Goal: Use online tool/utility: Use online tool/utility

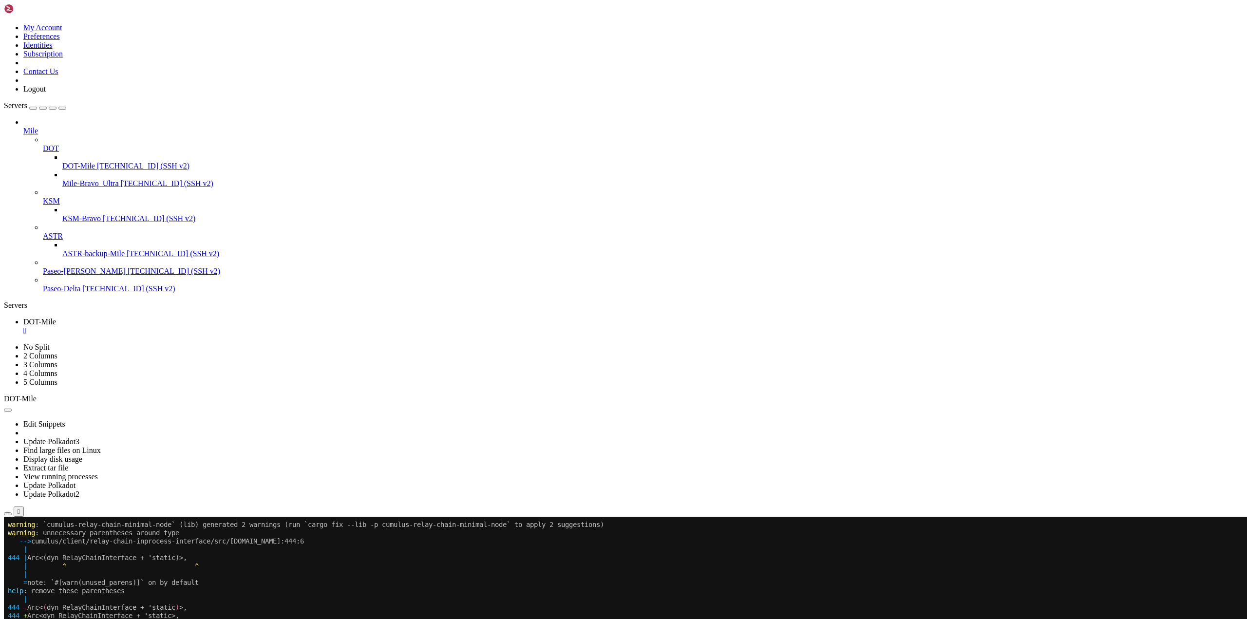
scroll to position [4, 1]
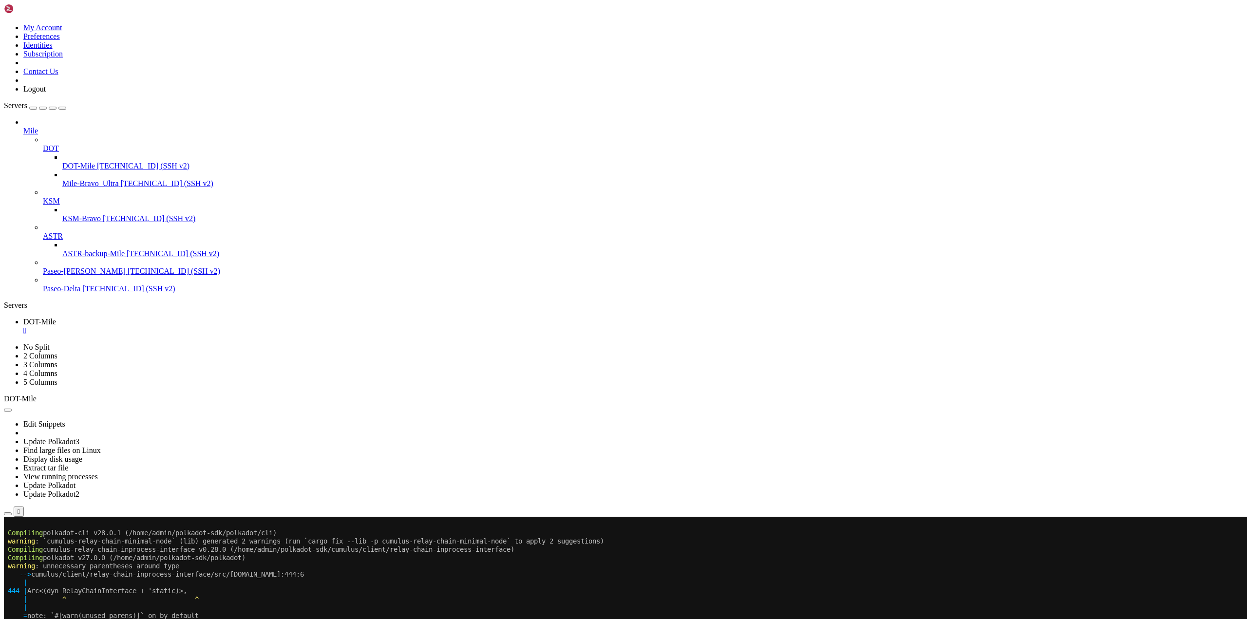
scroll to position [72541, 0]
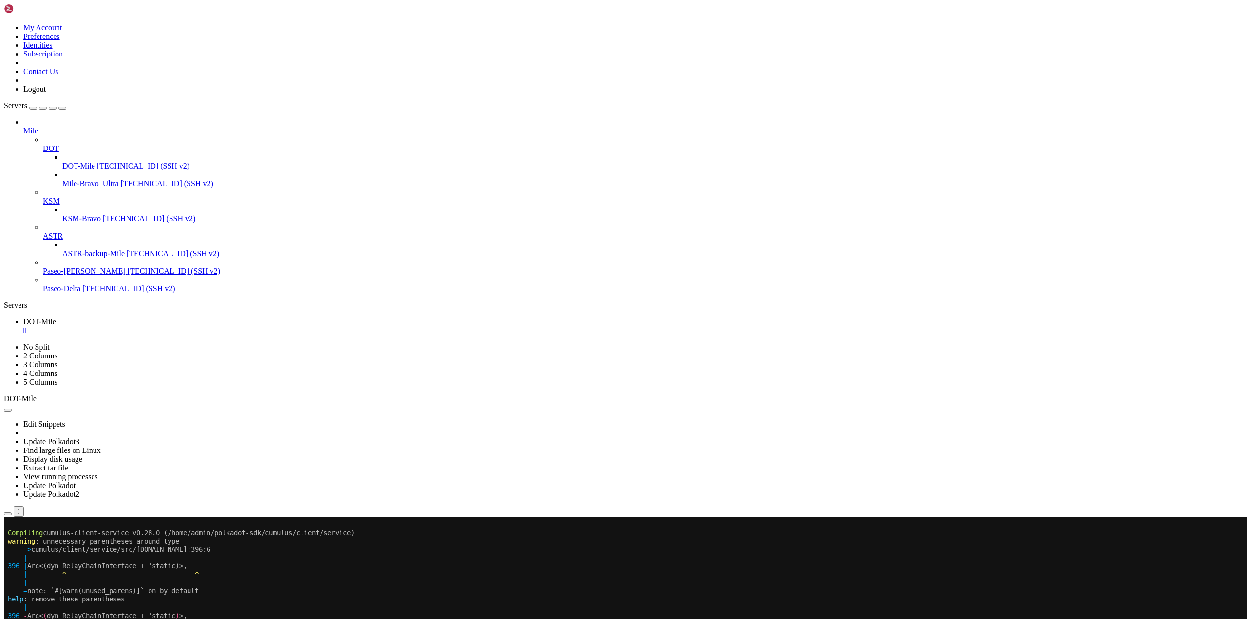
scroll to position [72698, 0]
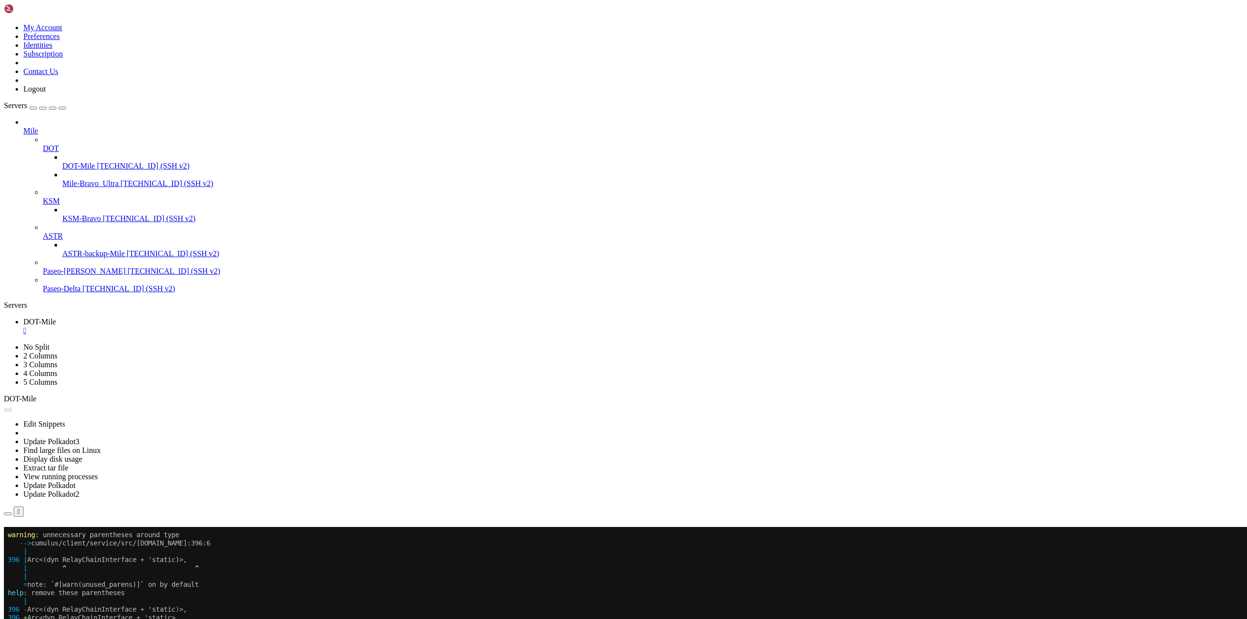
click at [177, 326] on div "" at bounding box center [633, 330] width 1220 height 9
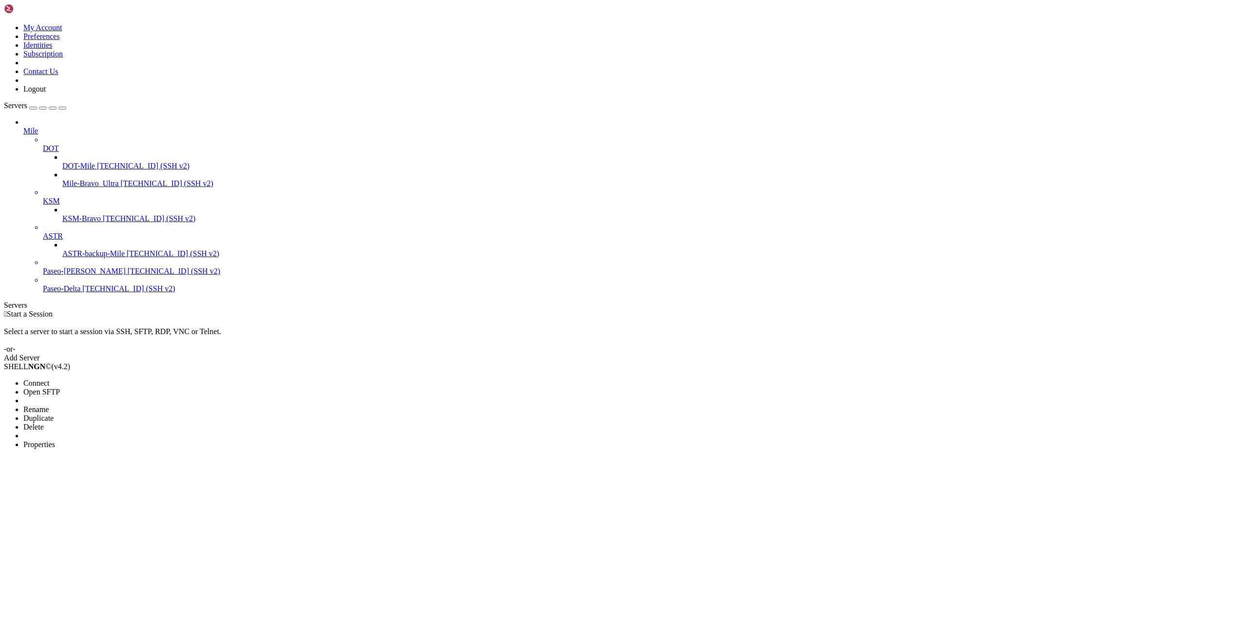
click at [55, 440] on span "Properties" at bounding box center [39, 444] width 32 height 8
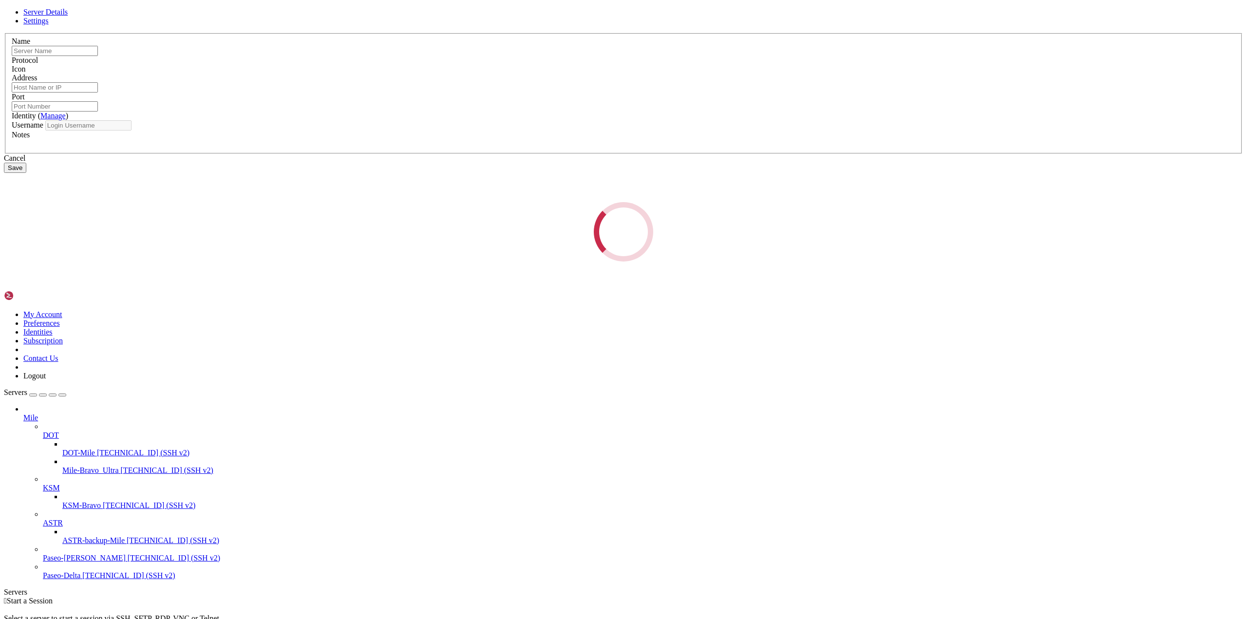
type input "DOT-Mile"
type input "[TECHNICAL_ID]"
type input "22"
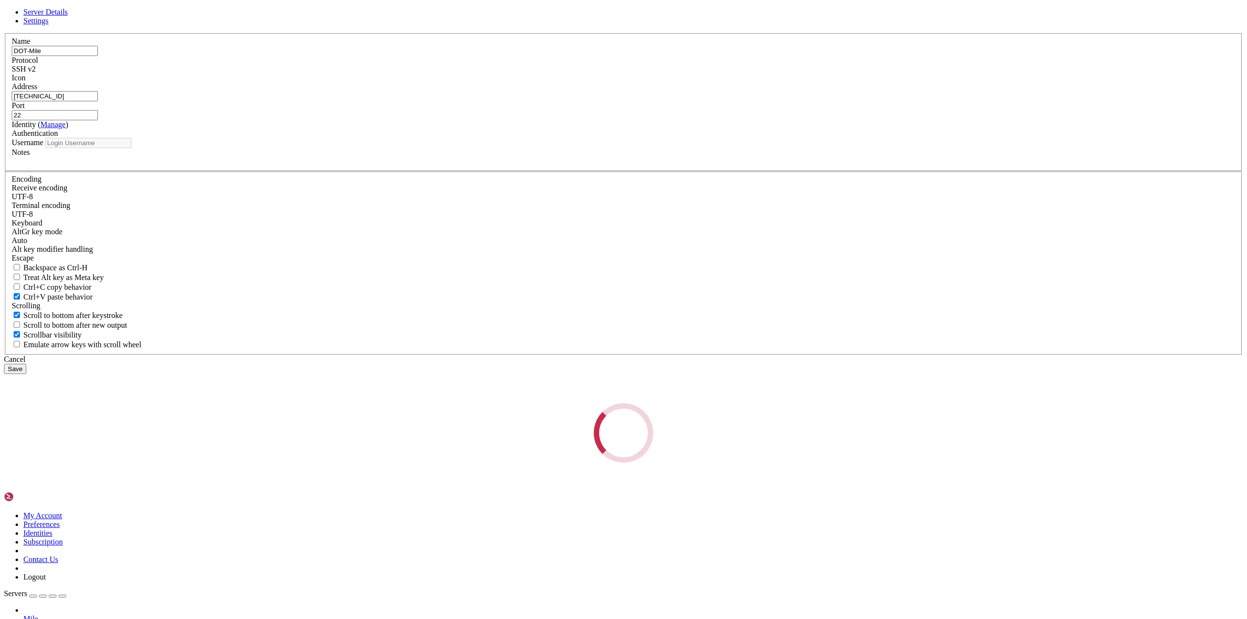
type input "admin"
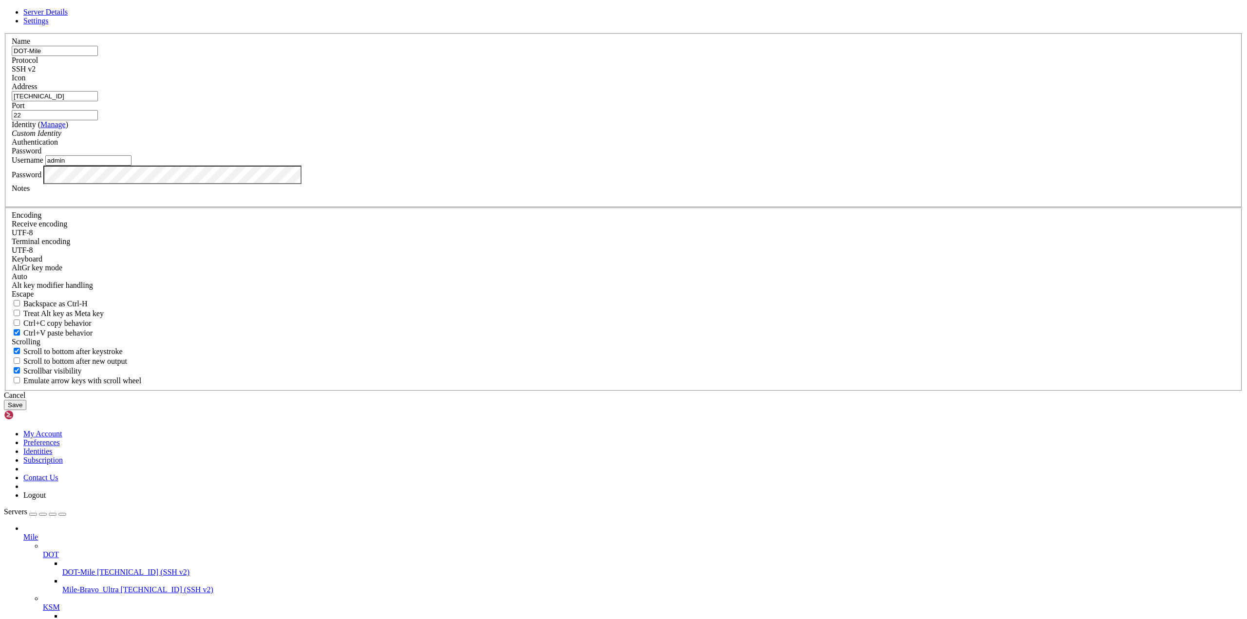
click at [26, 410] on button "Save" at bounding box center [15, 405] width 22 height 10
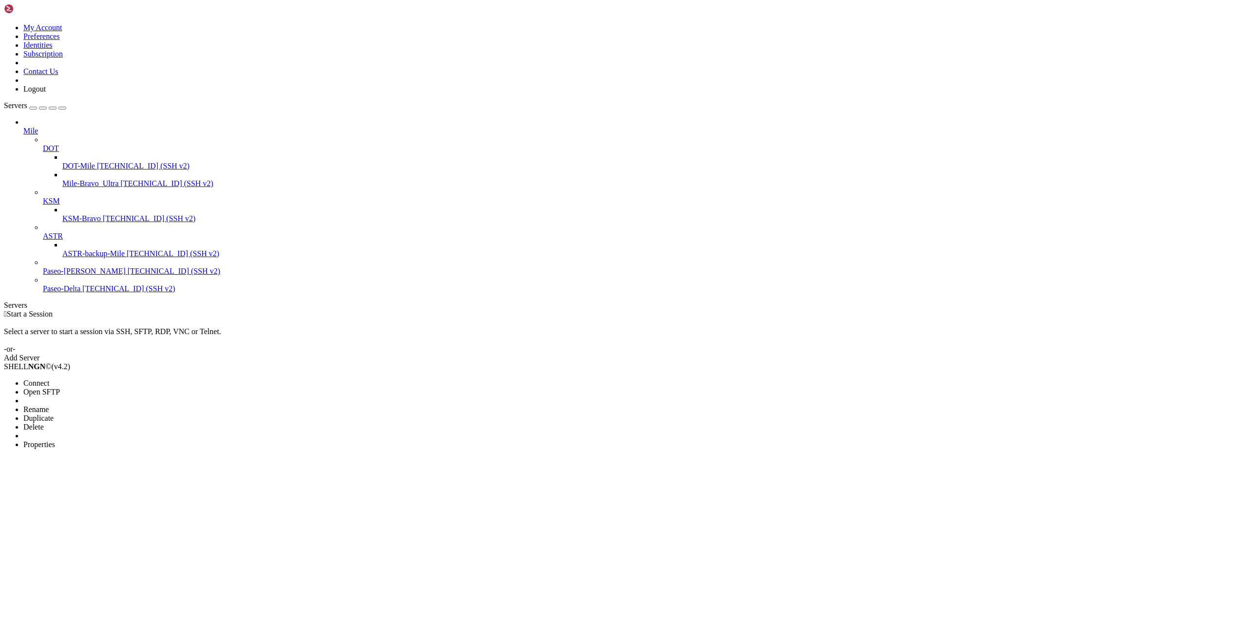
click at [49, 379] on span "Connect" at bounding box center [36, 383] width 26 height 8
